Goal: Information Seeking & Learning: Learn about a topic

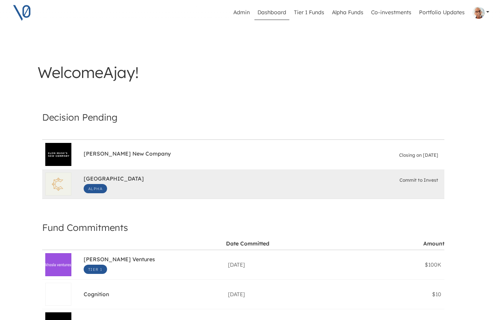
click at [226, 185] on div "South Park Commons Alpha Commit to Invest" at bounding box center [263, 184] width 358 height 25
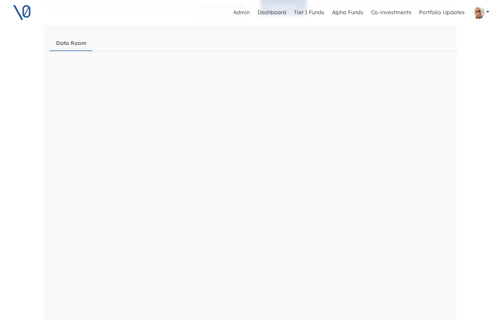
scroll to position [900, 0]
